Goal: Information Seeking & Learning: Learn about a topic

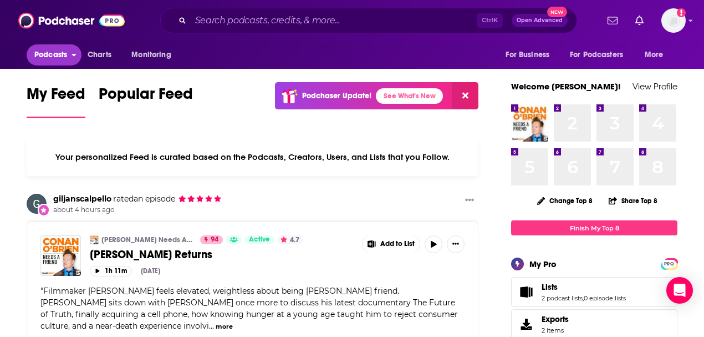
click at [54, 54] on span "Podcasts" at bounding box center [50, 55] width 33 height 16
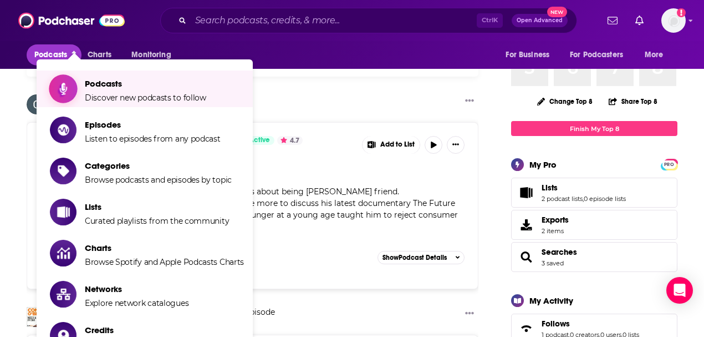
scroll to position [111, 0]
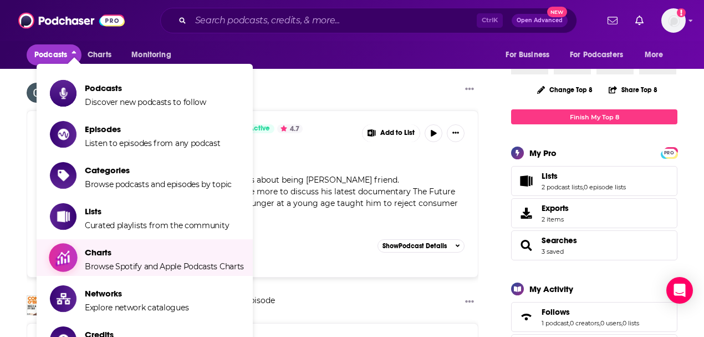
click at [141, 259] on span "Charts Browse Spotify and Apple Podcasts Charts" at bounding box center [164, 257] width 159 height 28
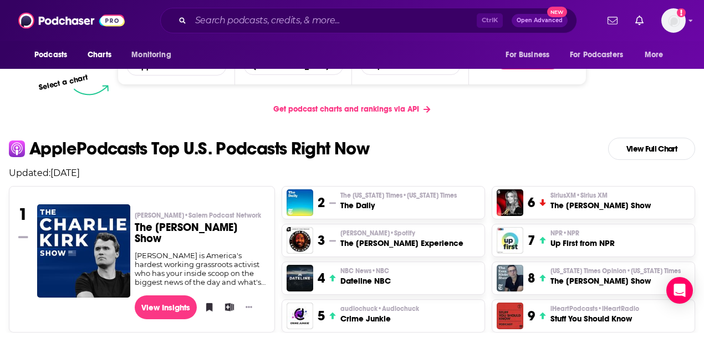
scroll to position [185, 0]
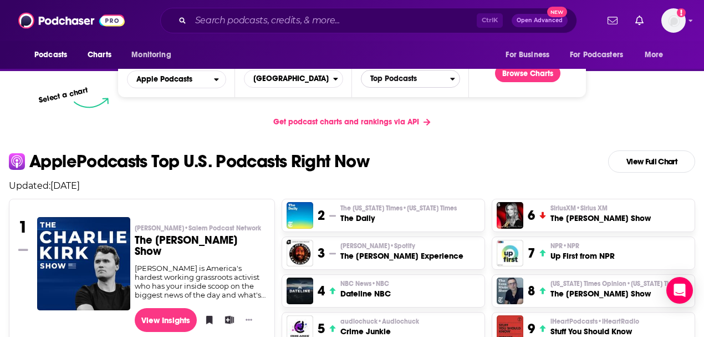
click at [455, 79] on icon "Categories" at bounding box center [452, 79] width 5 height 8
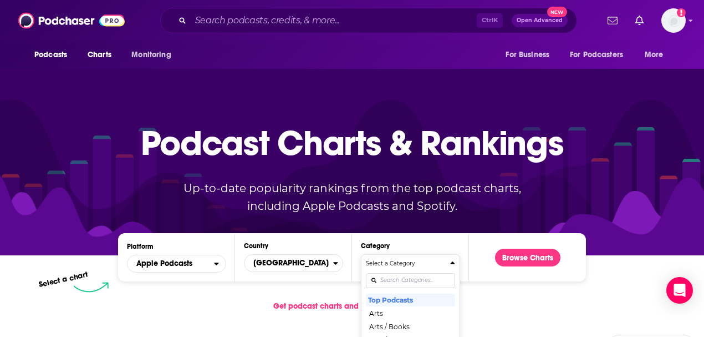
scroll to position [0, 0]
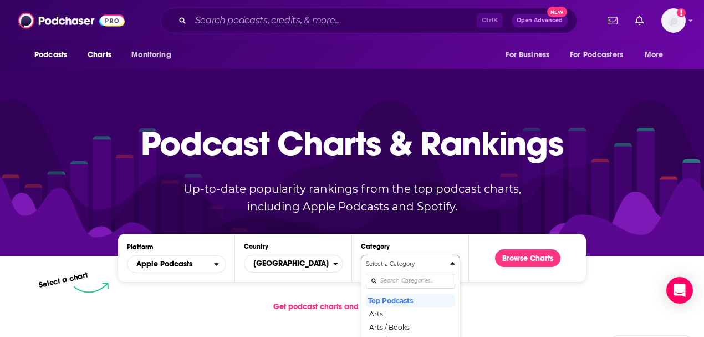
click at [515, 301] on div "Get podcast charts and rankings via API" at bounding box center [352, 306] width 704 height 27
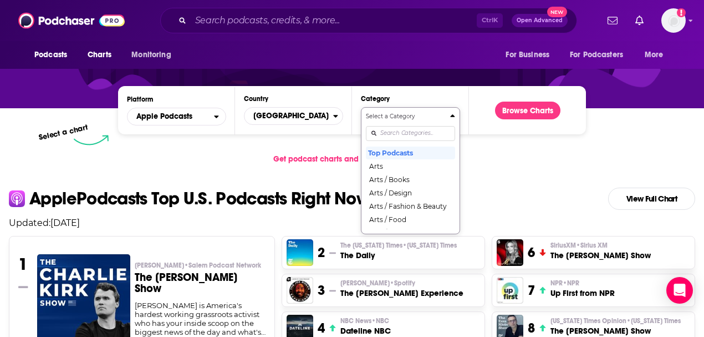
scroll to position [112, 0]
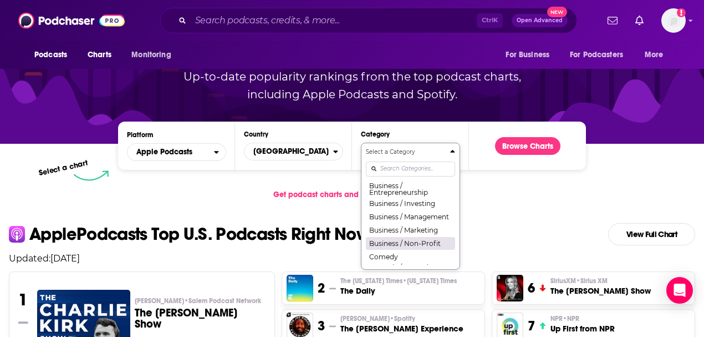
scroll to position [111, 0]
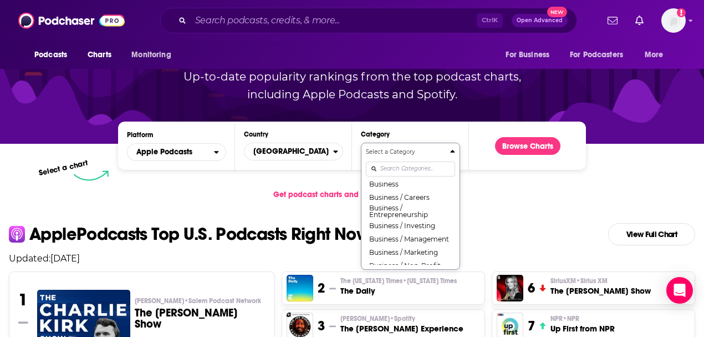
click at [396, 170] on input "Categories" at bounding box center [410, 168] width 89 height 15
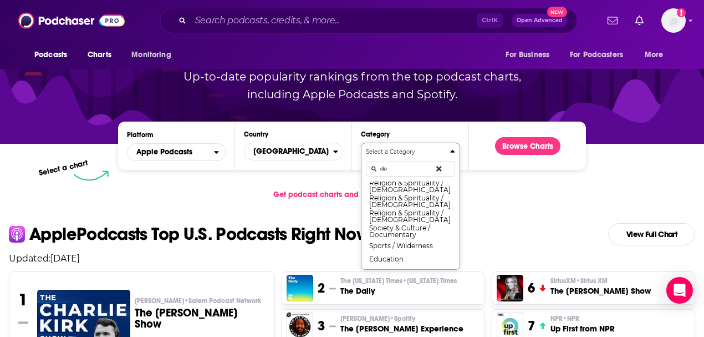
scroll to position [0, 0]
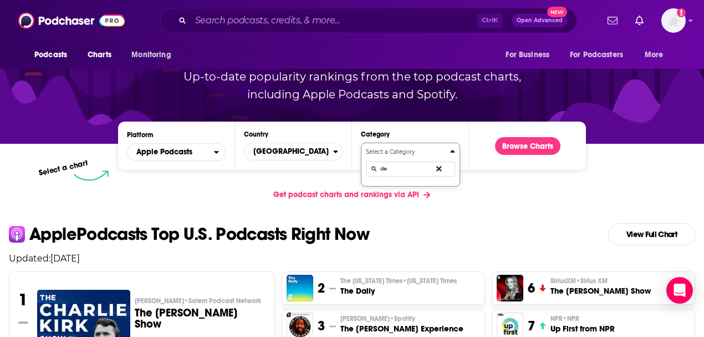
type input "d"
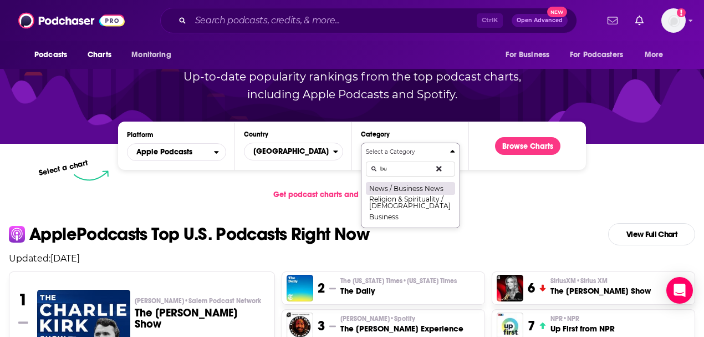
type input "bu"
click at [405, 190] on button "News / Business News" at bounding box center [410, 187] width 89 height 13
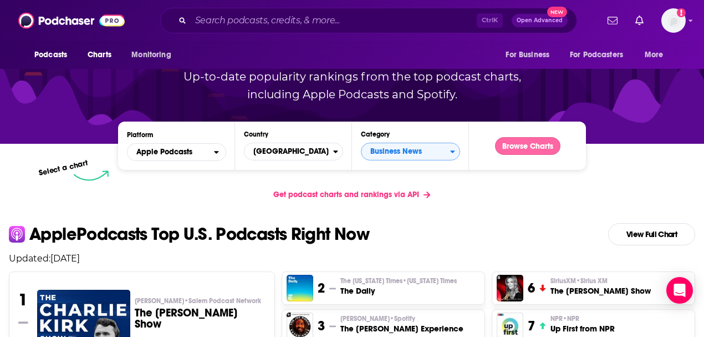
click at [524, 148] on button "Browse Charts" at bounding box center [527, 146] width 65 height 18
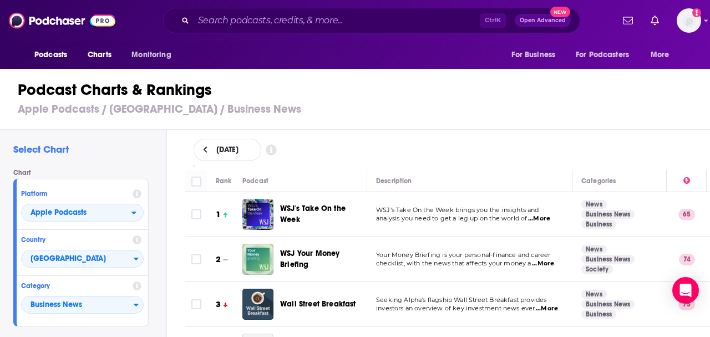
drag, startPoint x: 428, startPoint y: 109, endPoint x: 429, endPoint y: 103, distance: 5.7
click at [428, 107] on h3 "Apple Podcasts / [GEOGRAPHIC_DATA] / Business News" at bounding box center [360, 109] width 684 height 14
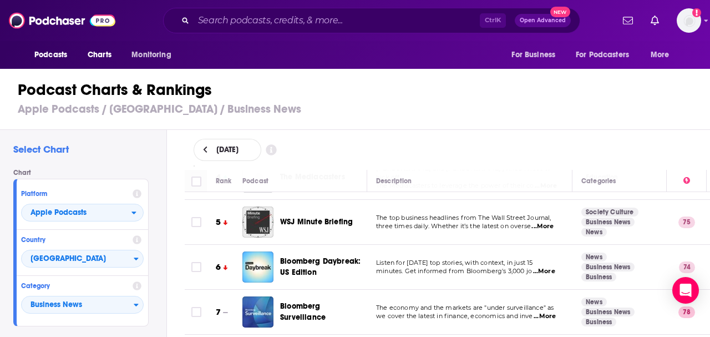
scroll to position [185, 0]
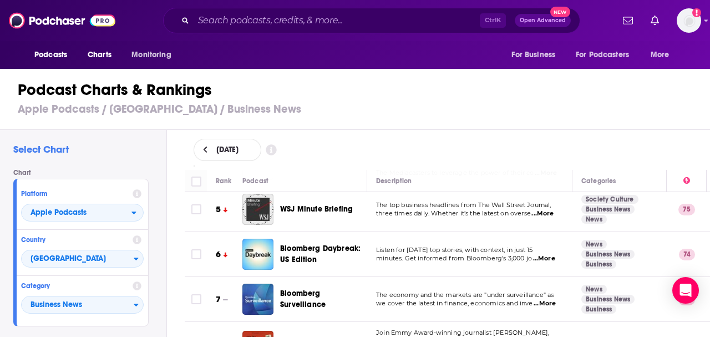
click at [543, 21] on span "Open Advanced" at bounding box center [543, 21] width 46 height 6
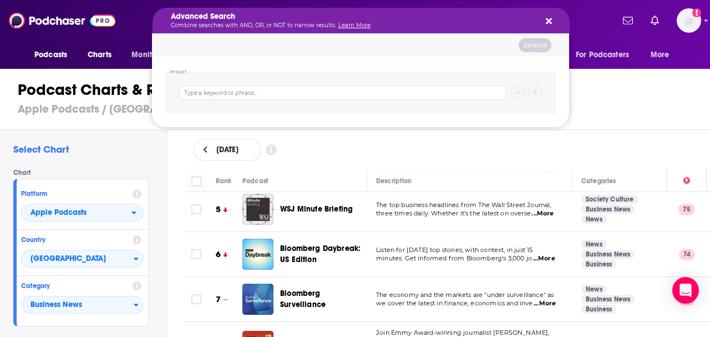
click at [550, 19] on icon "Search podcasts, credits, & more..." at bounding box center [549, 21] width 6 height 6
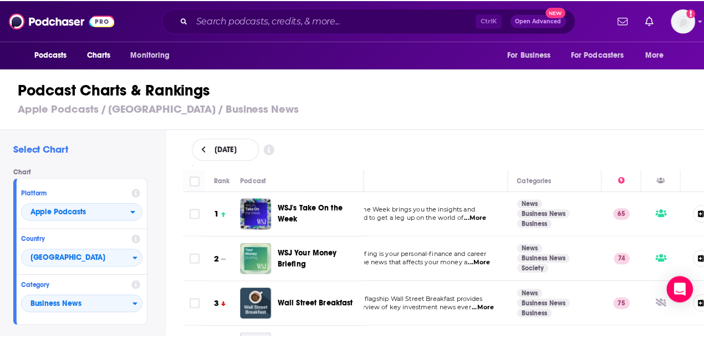
scroll to position [0, 59]
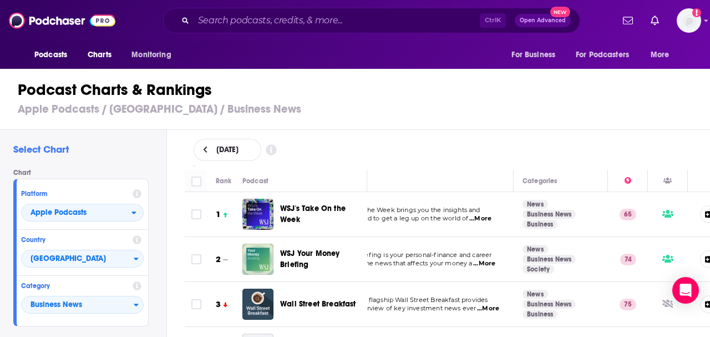
click at [277, 150] on icon at bounding box center [271, 149] width 11 height 11
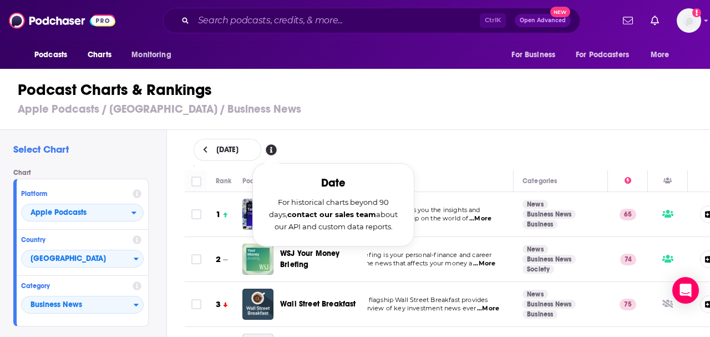
click at [226, 151] on span "[DATE]" at bounding box center [227, 150] width 22 height 8
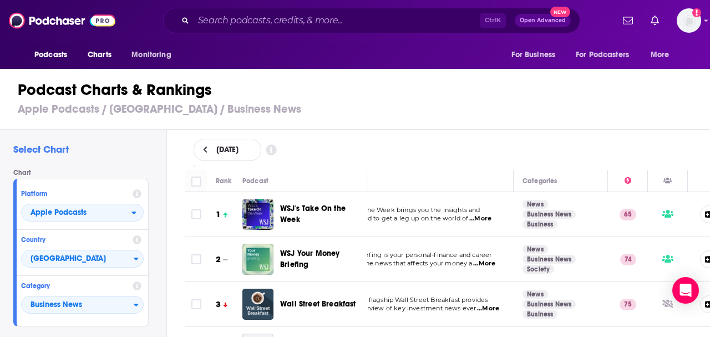
select select "8"
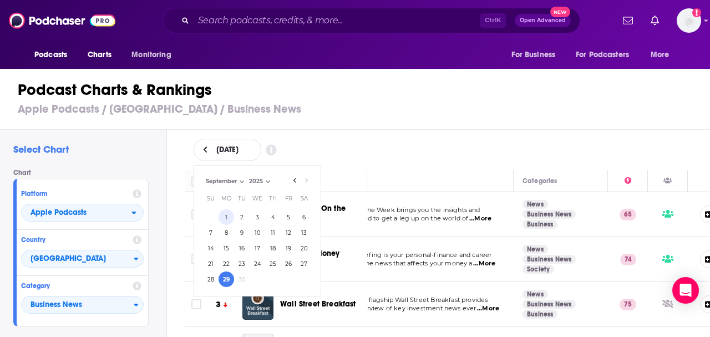
click at [226, 216] on button "1" at bounding box center [227, 217] width 16 height 16
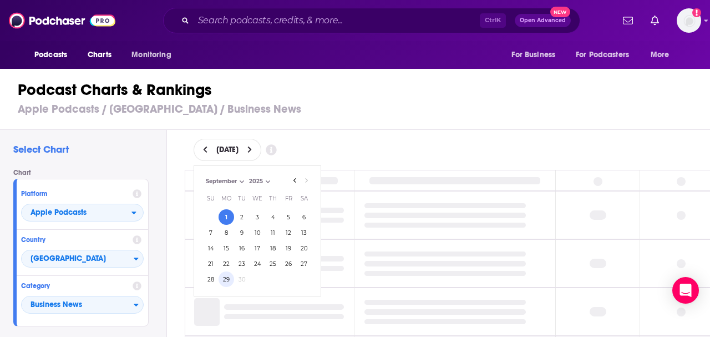
click at [224, 278] on button "29" at bounding box center [227, 279] width 16 height 16
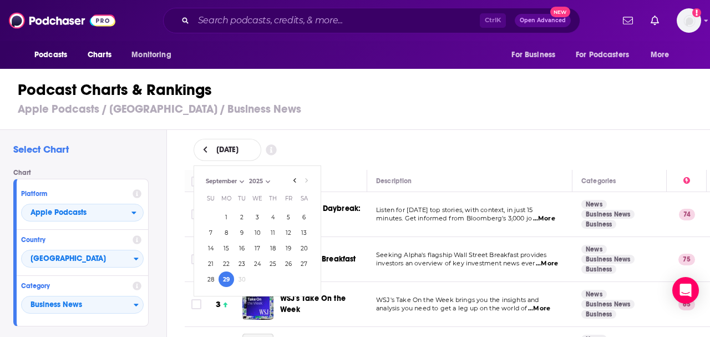
click at [417, 94] on h1 "Podcast Charts & Rankings" at bounding box center [360, 90] width 684 height 20
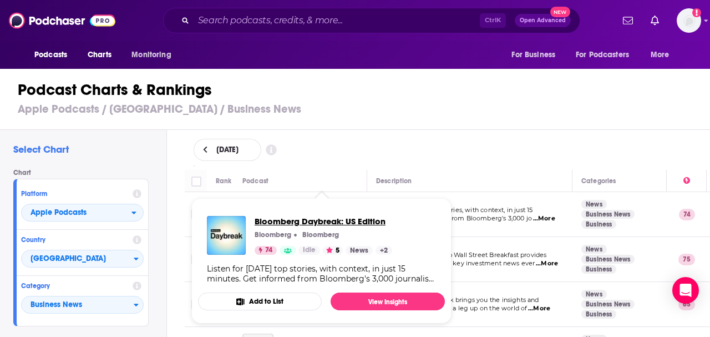
click at [301, 221] on span "Bloomberg Daybreak: US Edition" at bounding box center [324, 221] width 138 height 11
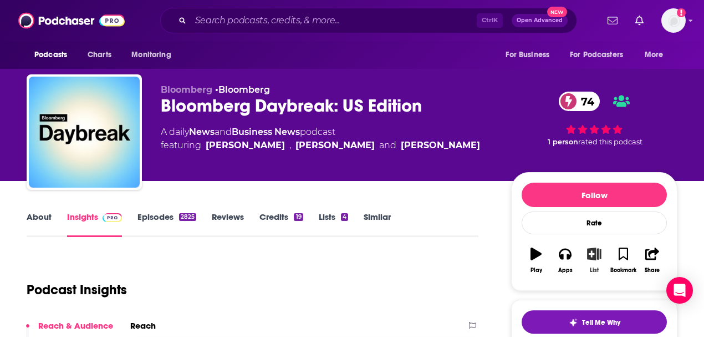
click at [593, 250] on icon "button" at bounding box center [595, 253] width 14 height 12
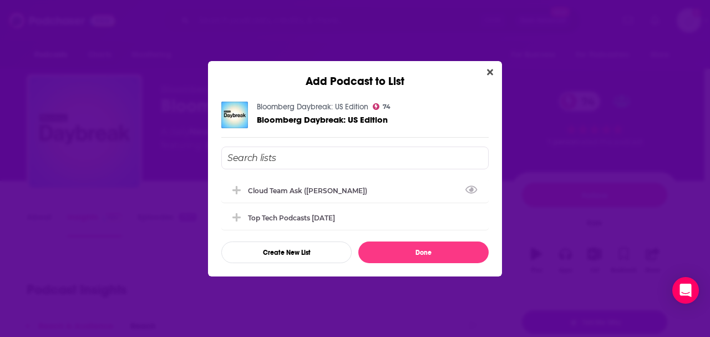
click at [300, 159] on input "Add Podcast To List" at bounding box center [354, 157] width 267 height 23
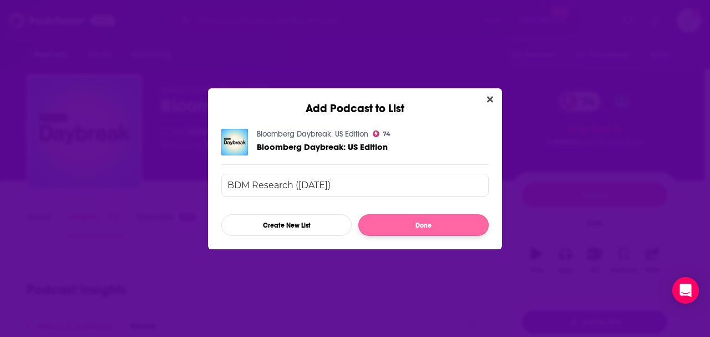
type input "BDM Research ([DATE])"
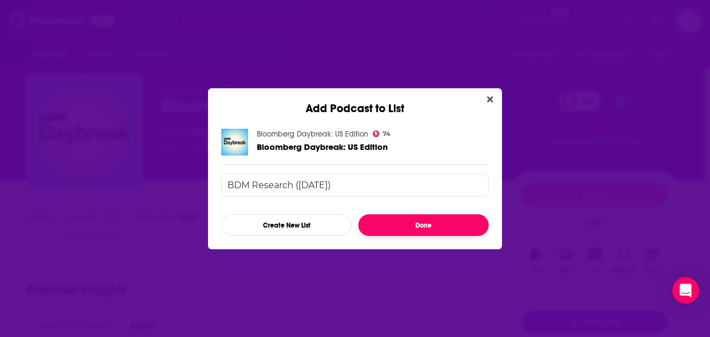
click at [429, 230] on button "Done" at bounding box center [423, 225] width 130 height 22
